Goal: Information Seeking & Learning: Learn about a topic

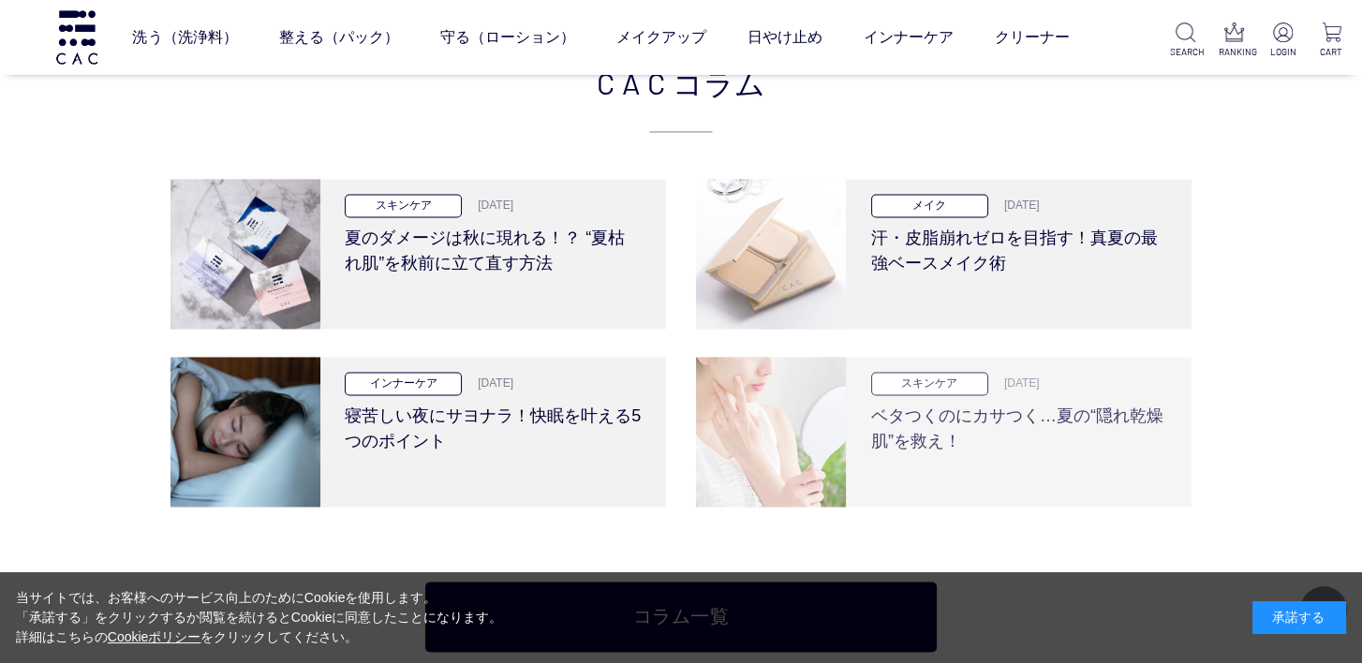
scroll to position [3747, 0]
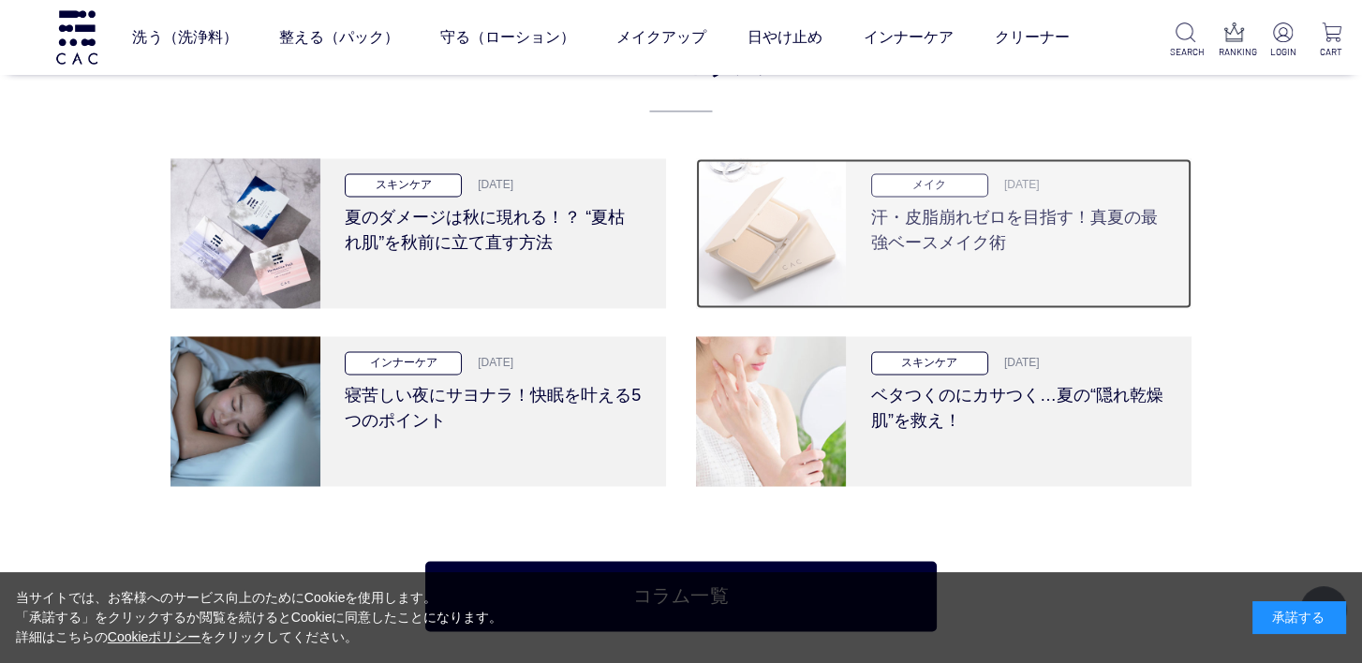
click at [1082, 214] on h3 "汗・皮脂崩れゼロを目指す！真夏の最強ベースメイク術" at bounding box center [1019, 226] width 296 height 59
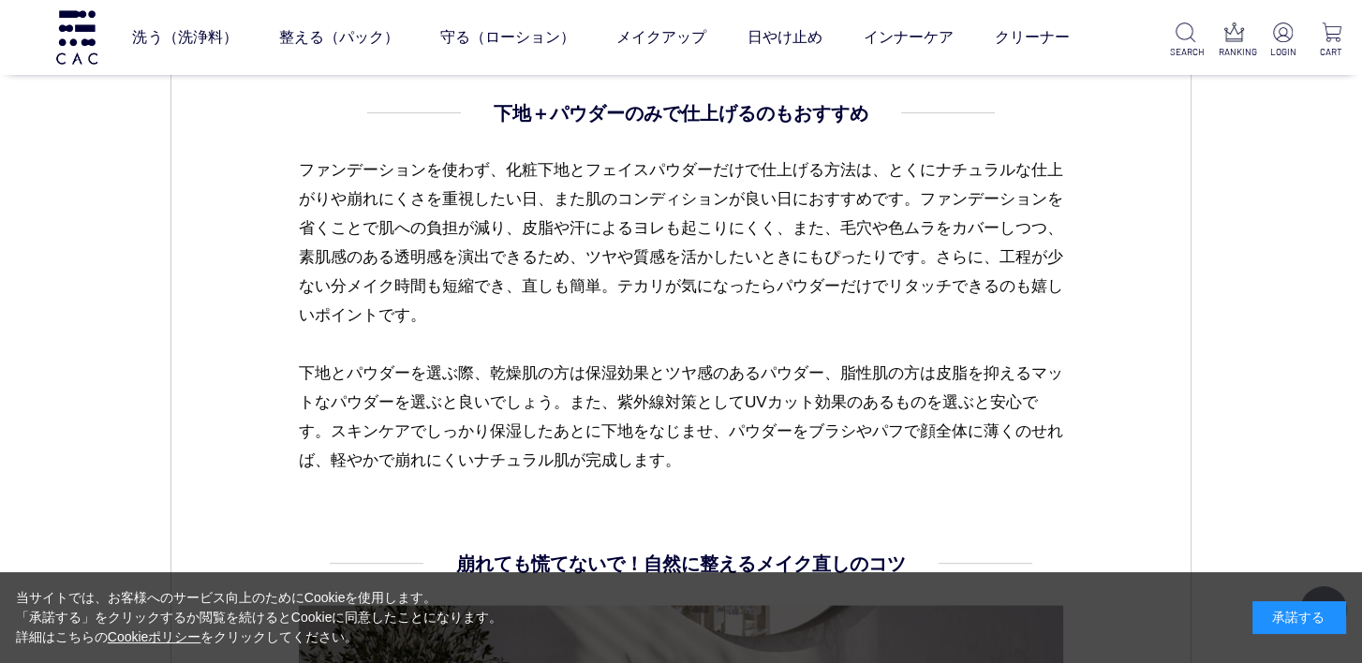
scroll to position [4964, 0]
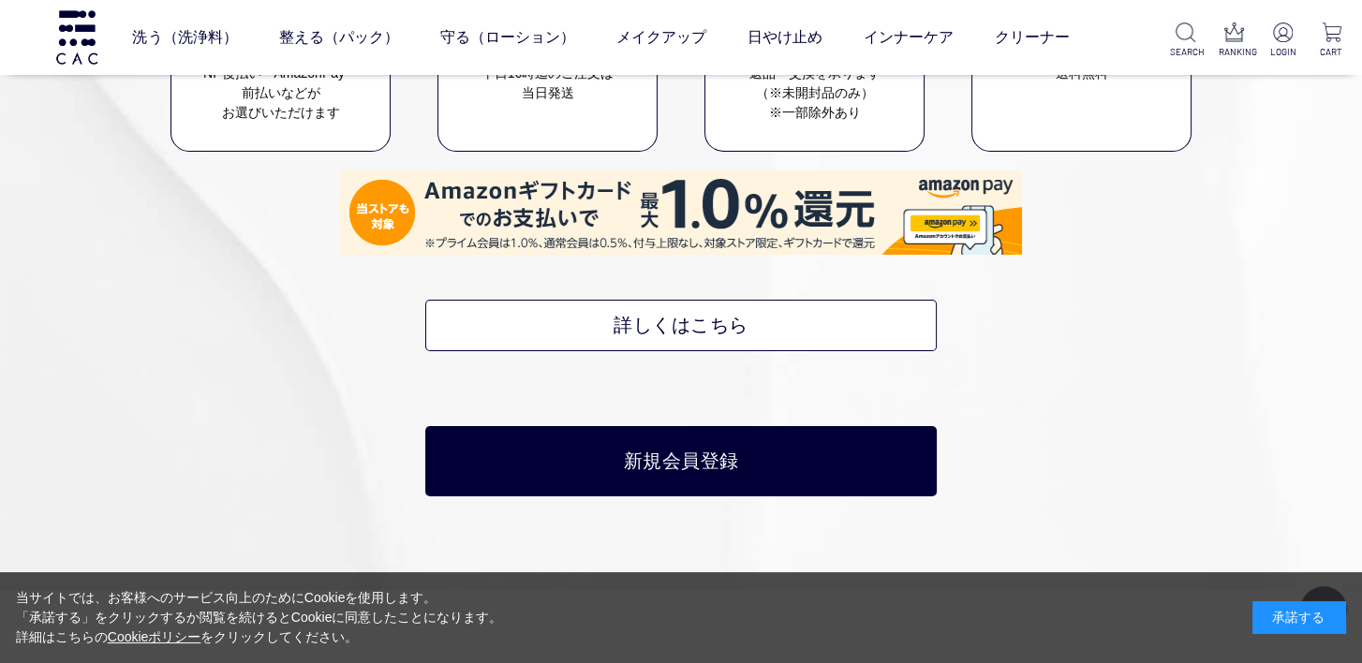
scroll to position [8430, 0]
